Goal: Task Accomplishment & Management: Use online tool/utility

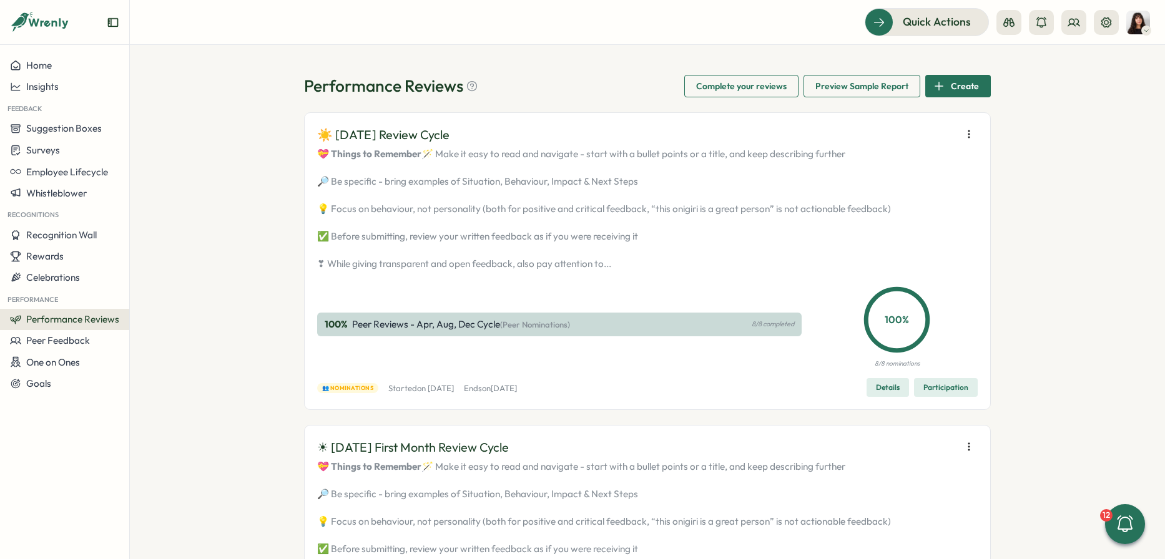
click at [240, 302] on div "Performance Reviews Complete your reviews Preview Sample Report Create ☀️ [DATE…" at bounding box center [647, 302] width 1035 height 514
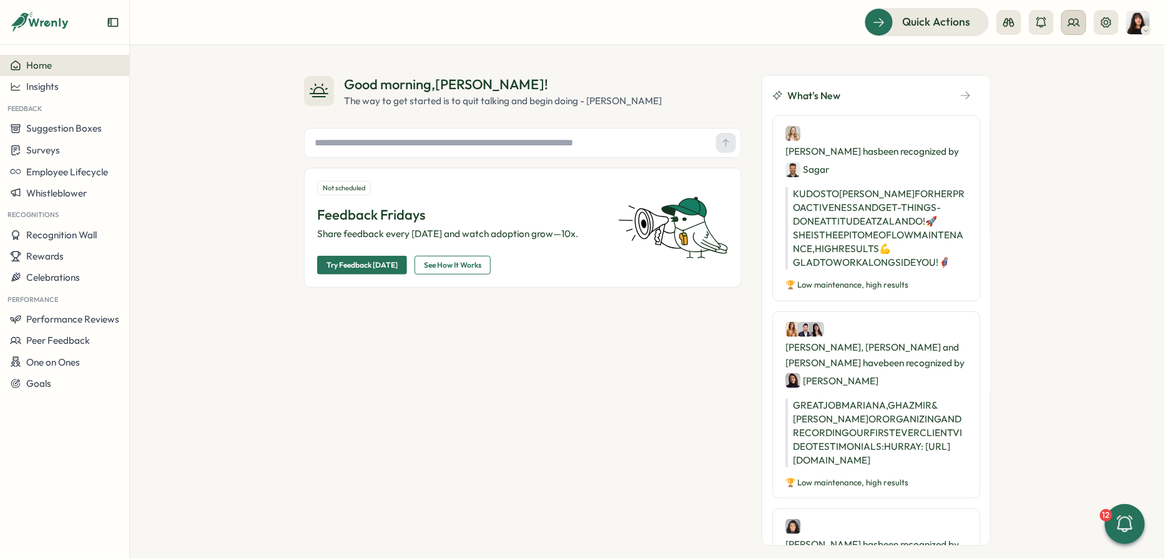
click at [1064, 16] on button at bounding box center [1073, 22] width 25 height 25
click at [1070, 62] on div "Org Members" at bounding box center [1075, 62] width 79 height 14
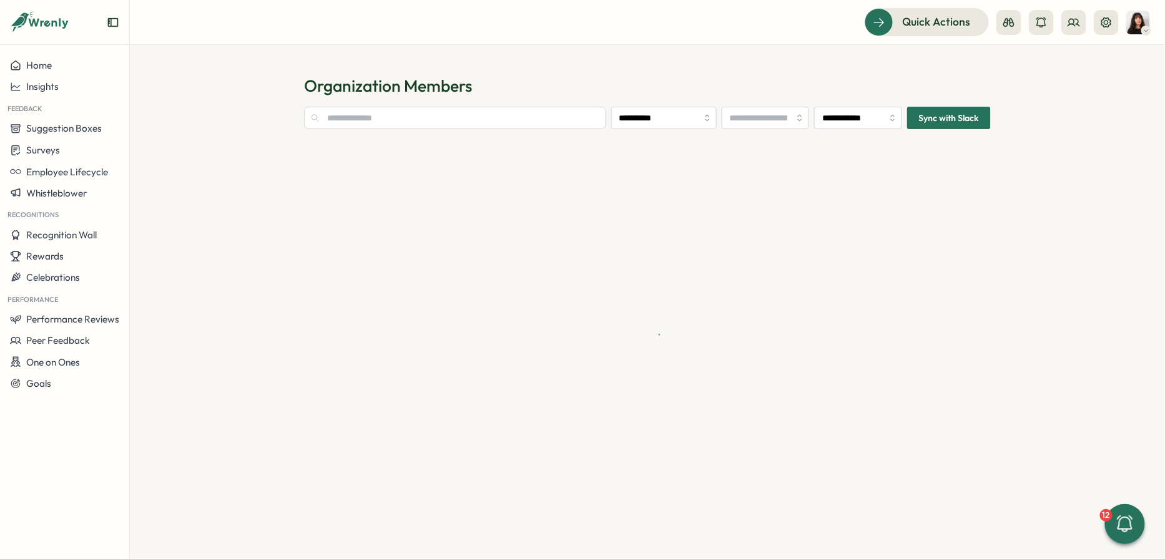
type input "**********"
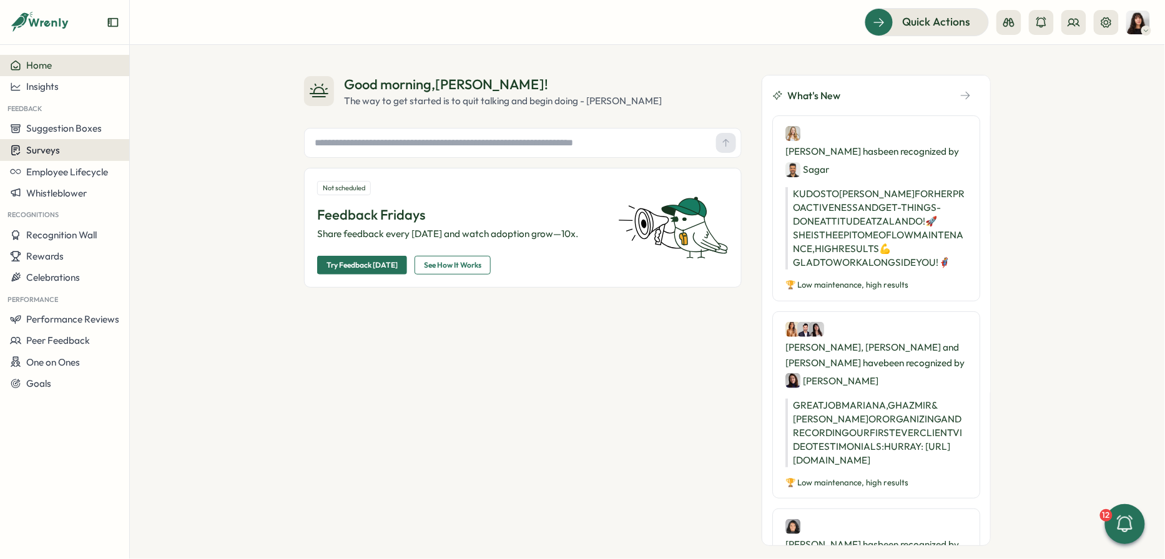
click at [42, 156] on button "Surveys" at bounding box center [64, 150] width 129 height 22
click at [162, 129] on div "Insights" at bounding box center [178, 127] width 93 height 14
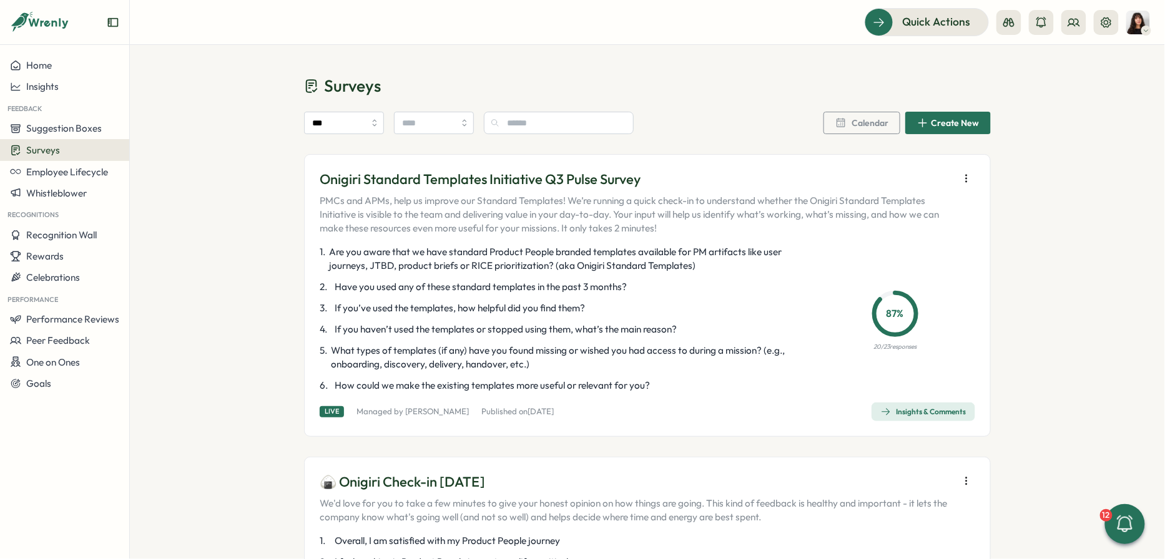
click at [71, 153] on div "Surveys" at bounding box center [64, 150] width 109 height 12
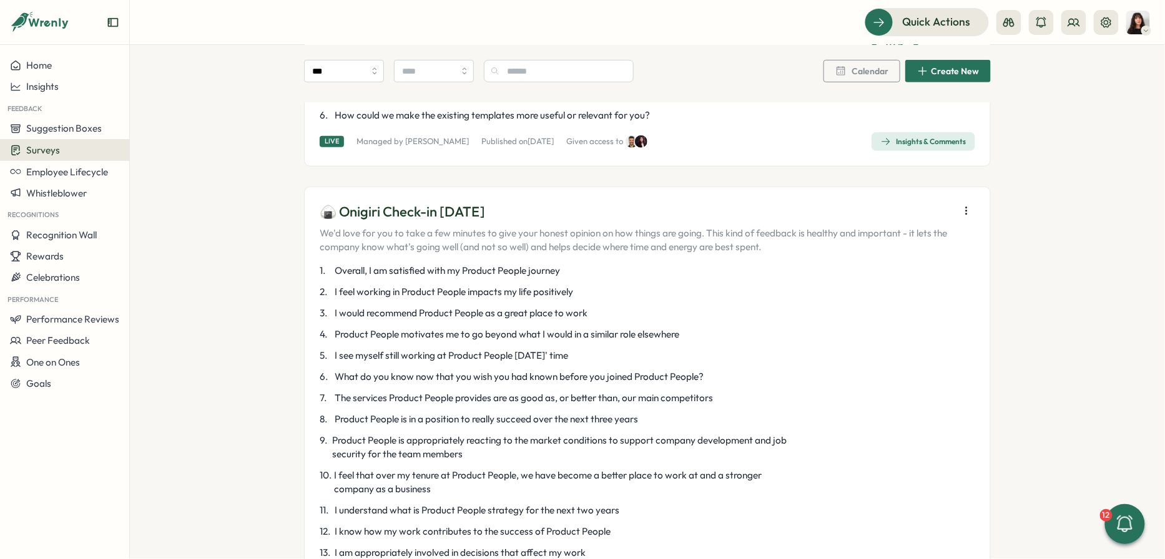
scroll to position [293, 0]
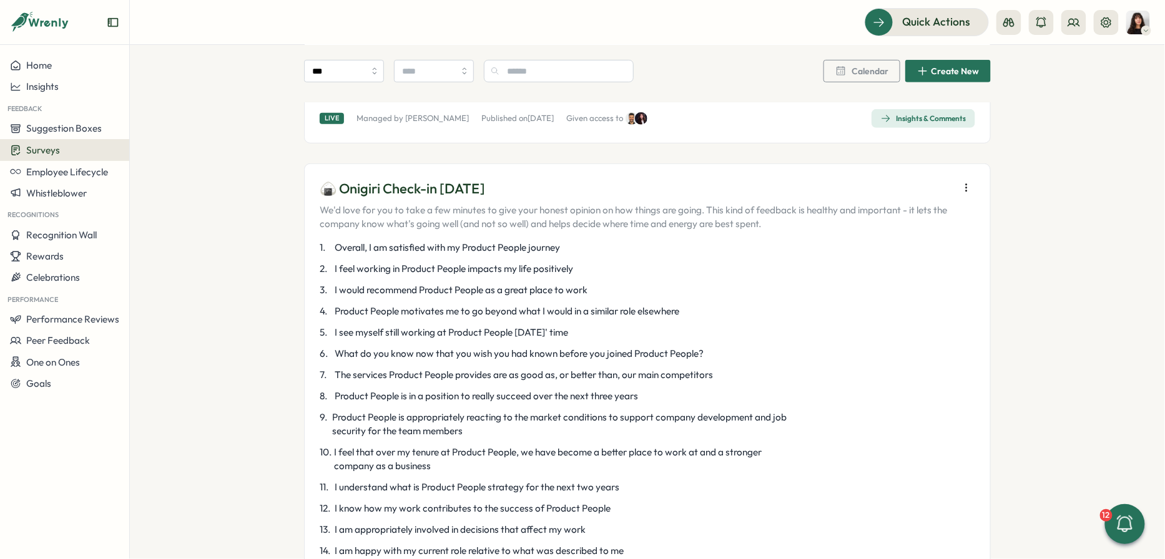
click at [948, 71] on span "Create New" at bounding box center [955, 71] width 48 height 9
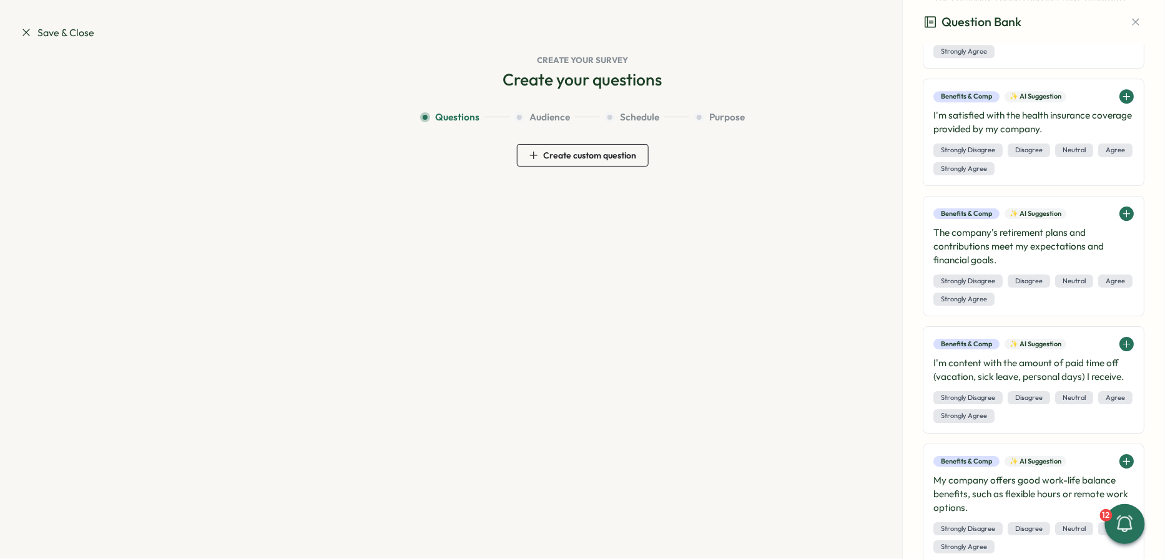
scroll to position [4911, 0]
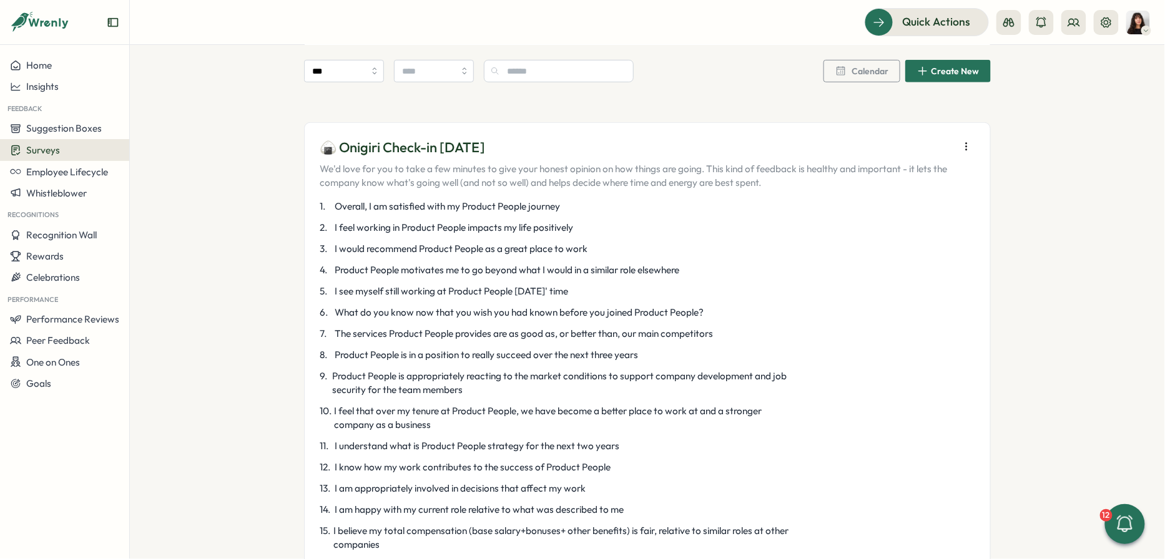
scroll to position [230, 0]
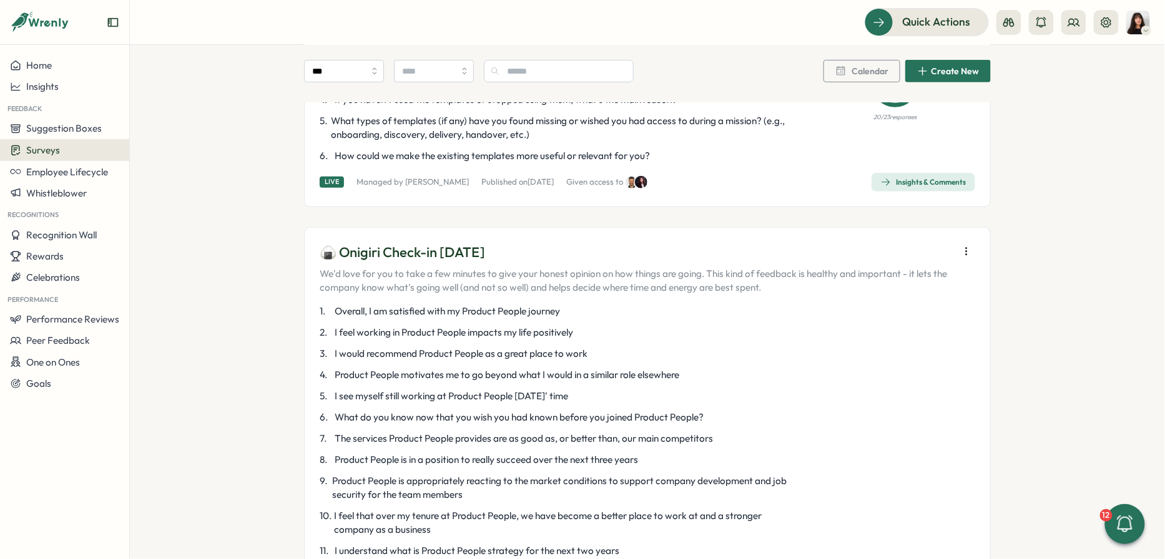
click at [961, 247] on icon "button" at bounding box center [966, 251] width 12 height 12
